Goal: Information Seeking & Learning: Learn about a topic

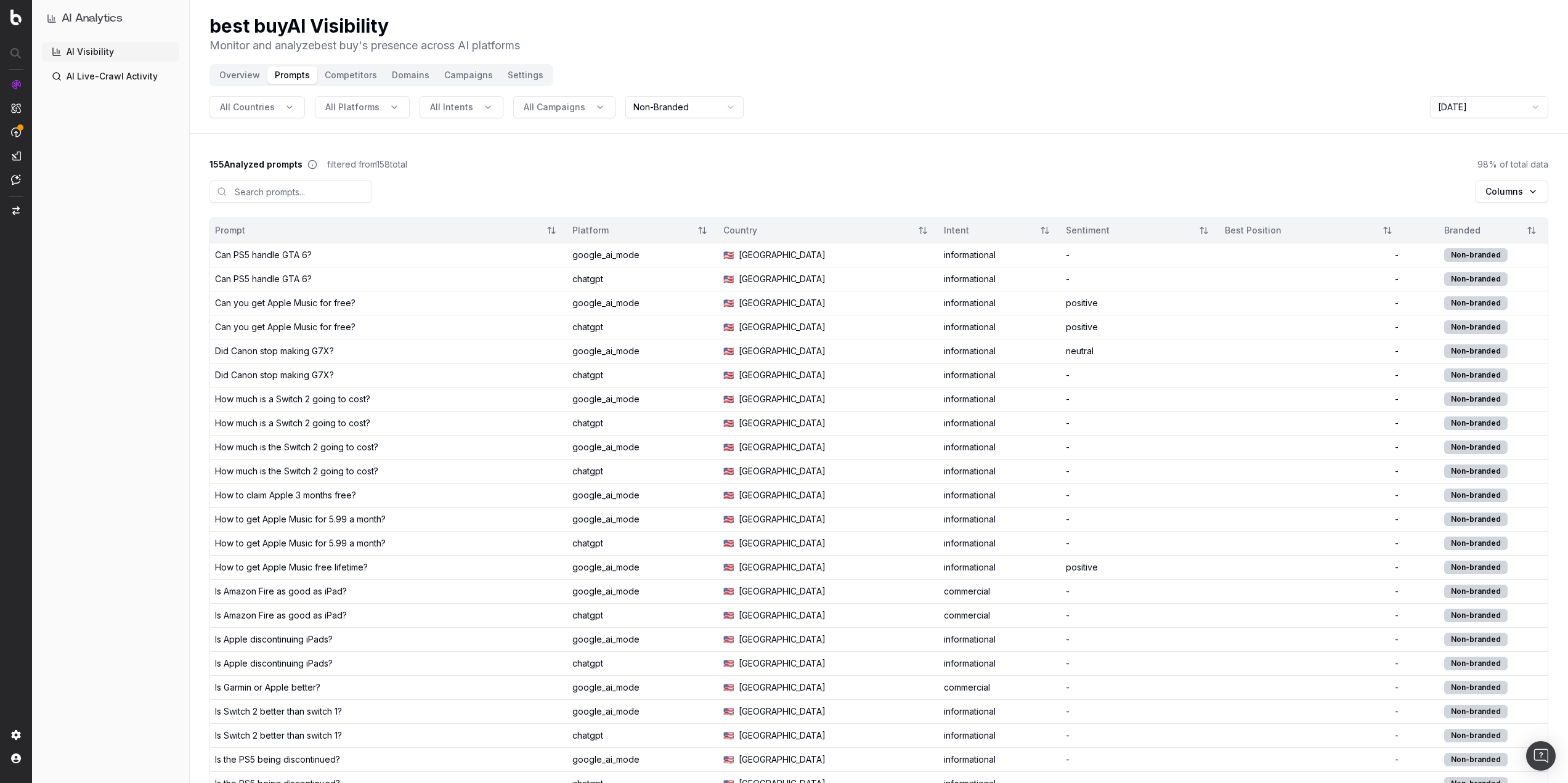
click at [78, 16] on h1 "AI Analytics" at bounding box center [92, 18] width 61 height 17
click at [90, 51] on link "AI Visibility" at bounding box center [111, 52] width 138 height 20
